Goal: Information Seeking & Learning: Learn about a topic

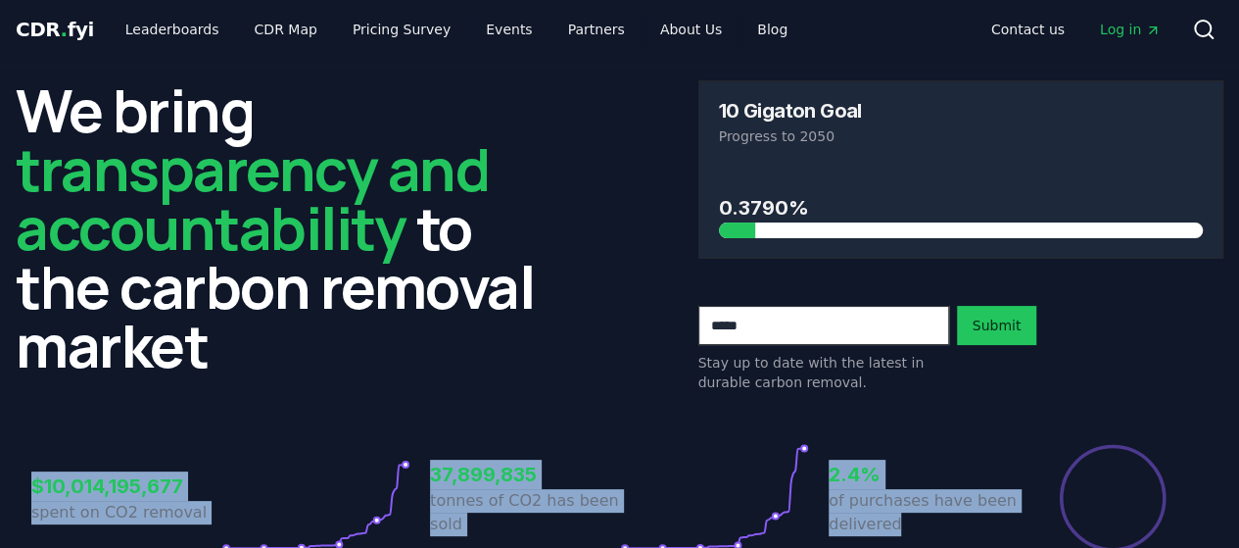
scroll to position [10, 0]
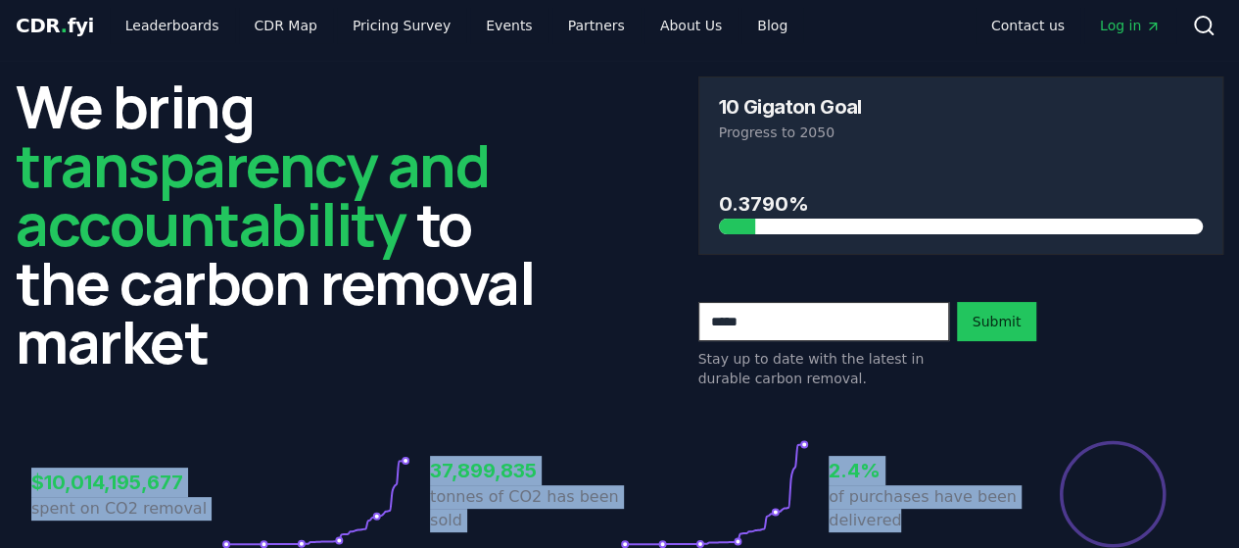
click at [927, 521] on div "$10,014,195,677 spent on CO2 removal 37,899,835 tonnes of CO2 has been sold 2.4…" at bounding box center [619, 494] width 1177 height 110
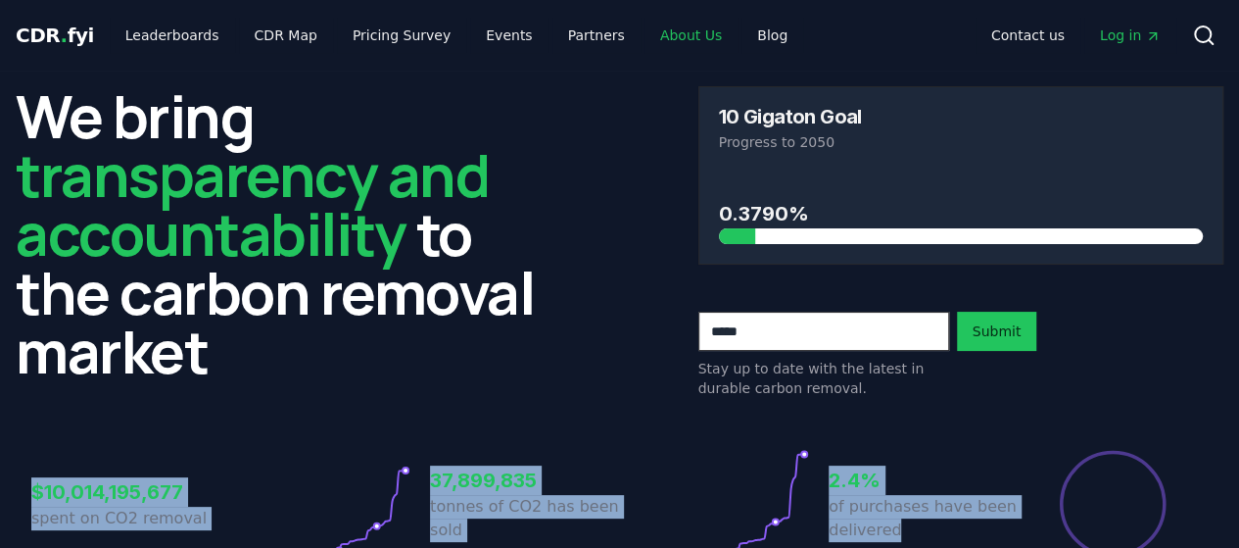
click at [656, 32] on link "About Us" at bounding box center [691, 35] width 93 height 35
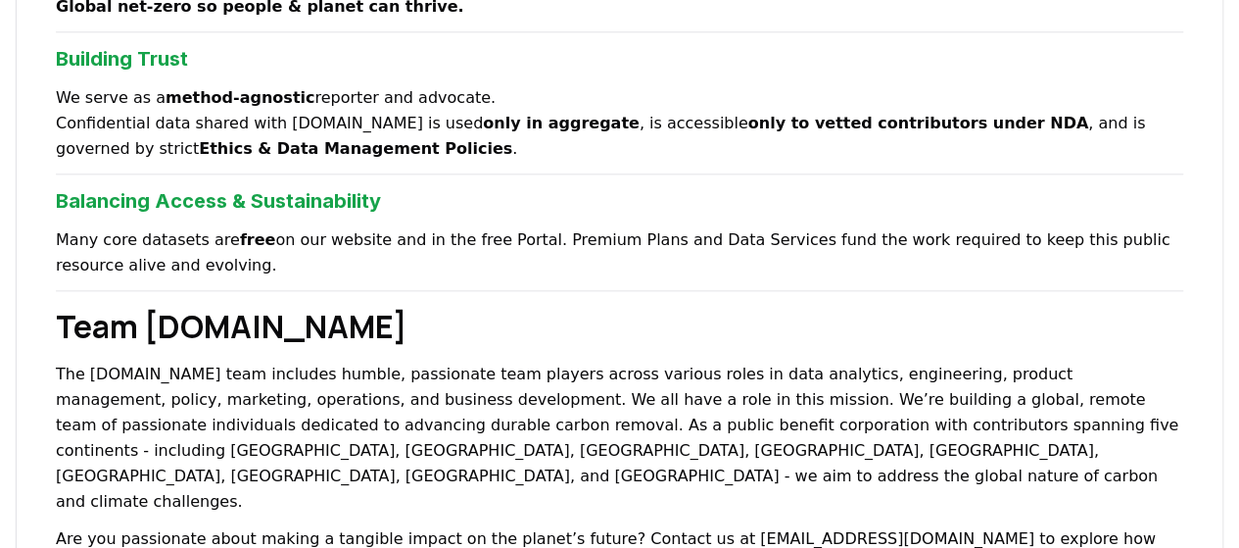
scroll to position [1034, 0]
